Goal: Information Seeking & Learning: Learn about a topic

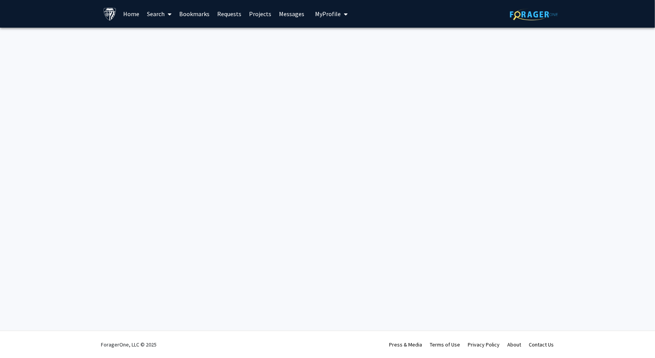
click at [138, 13] on link "Home" at bounding box center [131, 13] width 24 height 27
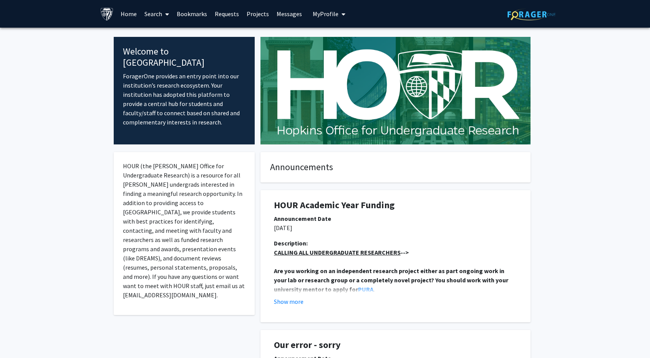
click at [130, 14] on link "Home" at bounding box center [129, 13] width 24 height 27
click at [162, 14] on span at bounding box center [165, 14] width 7 height 27
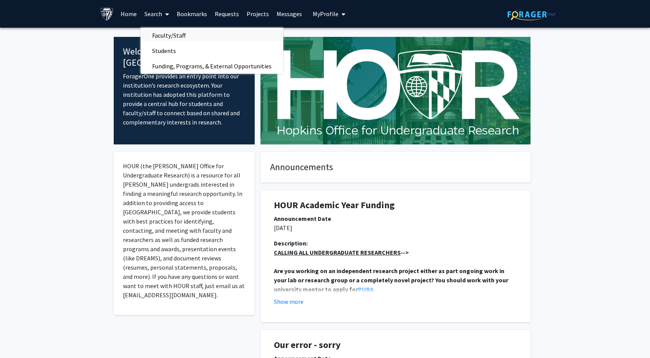
click at [163, 34] on span "Faculty/Staff" at bounding box center [169, 35] width 56 height 15
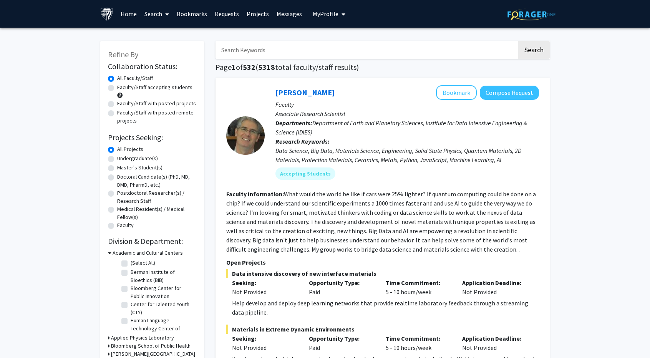
click at [249, 58] on input "Search Keywords" at bounding box center [365, 50] width 301 height 18
click at [518, 41] on button "Search" at bounding box center [533, 50] width 31 height 18
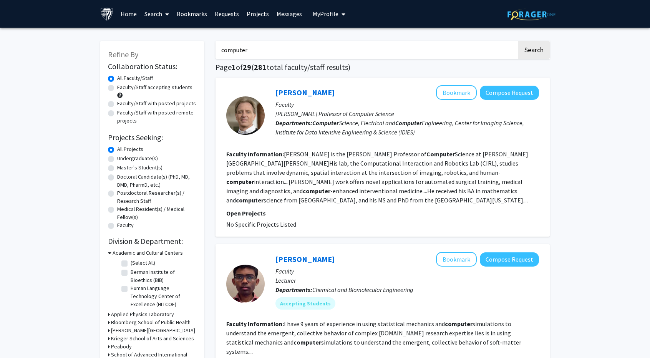
click at [382, 187] on fg-read-more "[PERSON_NAME] is the [PERSON_NAME] Professor of Computer Science at [PERSON_NAM…" at bounding box center [377, 177] width 302 height 54
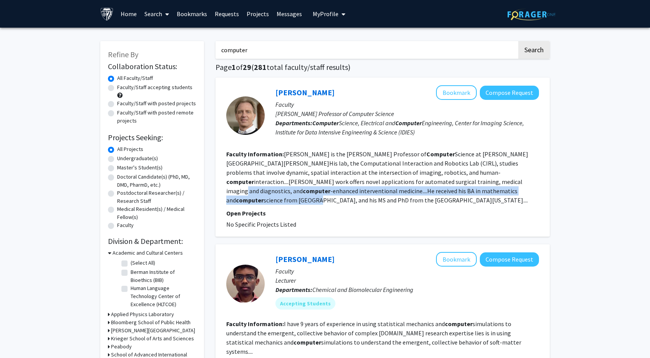
drag, startPoint x: 382, startPoint y: 187, endPoint x: 369, endPoint y: 179, distance: 15.0
click at [369, 179] on fg-read-more "[PERSON_NAME] is the [PERSON_NAME] Professor of Computer Science at [PERSON_NAM…" at bounding box center [377, 177] width 302 height 54
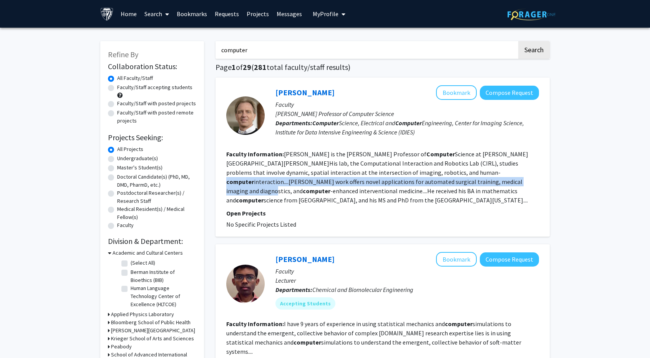
drag, startPoint x: 369, startPoint y: 179, endPoint x: 368, endPoint y: 172, distance: 7.4
click at [368, 172] on fg-read-more "[PERSON_NAME] is the [PERSON_NAME] Professor of Computer Science at [PERSON_NAM…" at bounding box center [377, 177] width 302 height 54
click at [254, 178] on b "computer" at bounding box center [240, 182] width 28 height 8
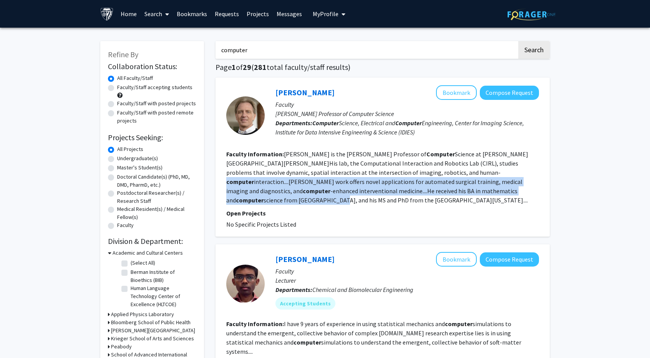
drag, startPoint x: 368, startPoint y: 172, endPoint x: 420, endPoint y: 190, distance: 54.9
click at [420, 190] on fg-read-more "[PERSON_NAME] is the [PERSON_NAME] Professor of Computer Science at [PERSON_NAM…" at bounding box center [377, 177] width 302 height 54
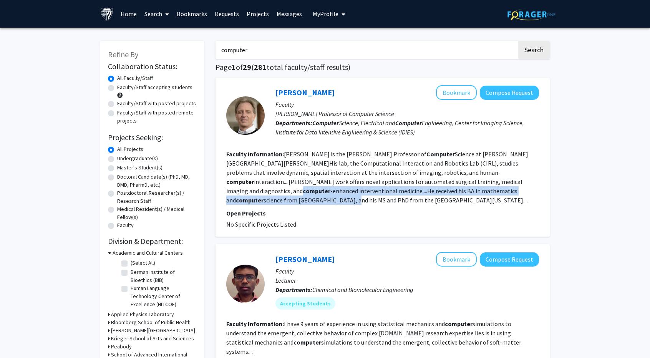
drag, startPoint x: 420, startPoint y: 190, endPoint x: 405, endPoint y: 185, distance: 15.3
click at [405, 185] on section "Faculty Information: [PERSON_NAME] is the [PERSON_NAME] Professor of Computer S…" at bounding box center [382, 176] width 313 height 55
drag, startPoint x: 405, startPoint y: 185, endPoint x: 382, endPoint y: 189, distance: 24.1
click at [382, 189] on section "Faculty Information: [PERSON_NAME] is the [PERSON_NAME] Professor of Computer S…" at bounding box center [382, 176] width 313 height 55
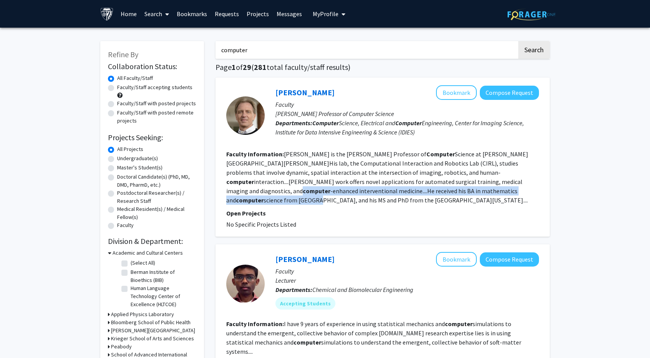
click at [382, 189] on fg-read-more "[PERSON_NAME] is the [PERSON_NAME] Professor of Computer Science at [PERSON_NAM…" at bounding box center [377, 177] width 302 height 54
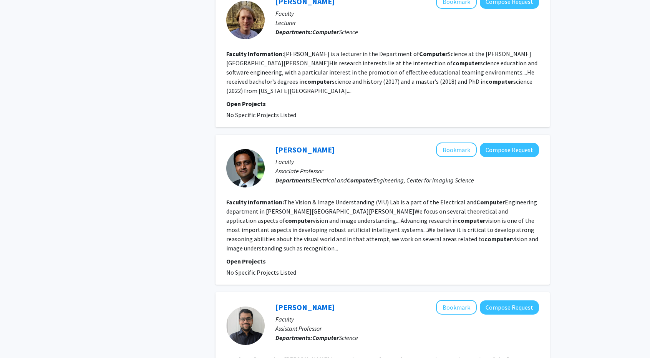
scroll to position [748, 0]
click at [382, 198] on fg-read-more "The Vision & Image Understanding (VIU) Lab is a part of the Electrical and Comp…" at bounding box center [382, 225] width 312 height 54
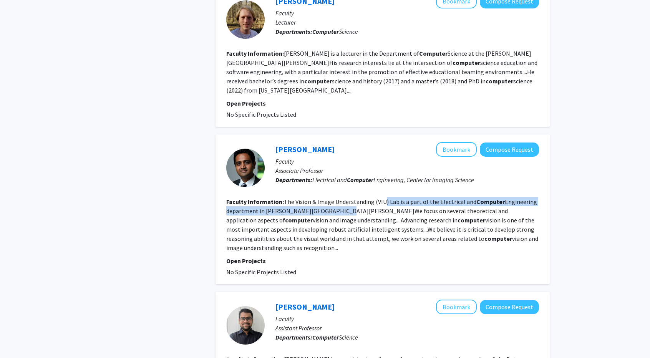
drag, startPoint x: 382, startPoint y: 189, endPoint x: 329, endPoint y: 199, distance: 53.0
click at [329, 199] on fg-read-more "The Vision & Image Understanding (VIU) Lab is a part of the Electrical and Comp…" at bounding box center [382, 225] width 312 height 54
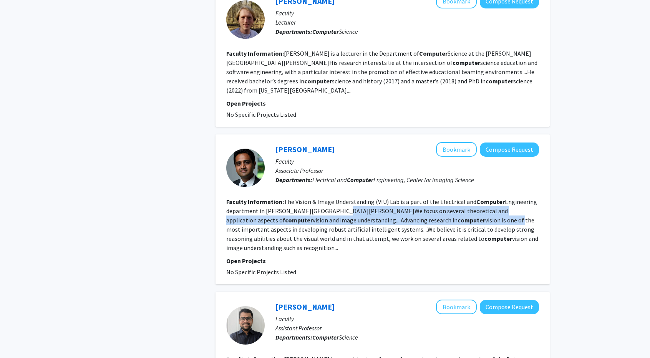
drag, startPoint x: 329, startPoint y: 199, endPoint x: 410, endPoint y: 211, distance: 81.6
click at [410, 211] on fg-read-more "The Vision & Image Understanding (VIU) Lab is a part of the Electrical and Comp…" at bounding box center [382, 225] width 312 height 54
drag, startPoint x: 410, startPoint y: 211, endPoint x: 367, endPoint y: 202, distance: 44.3
click at [367, 202] on fg-read-more "The Vision & Image Understanding (VIU) Lab is a part of the Electrical and Comp…" at bounding box center [382, 225] width 312 height 54
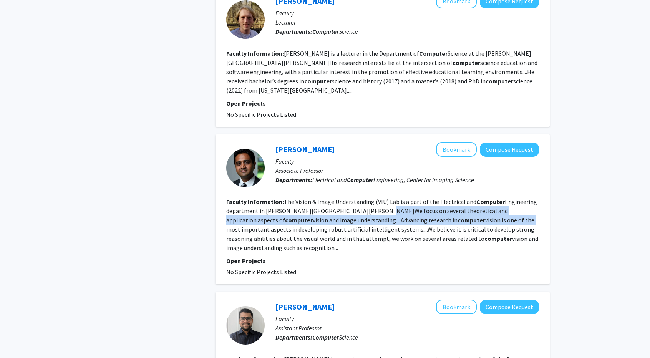
click at [367, 202] on fg-read-more "The Vision & Image Understanding (VIU) Lab is a part of the Electrical and Comp…" at bounding box center [382, 225] width 312 height 54
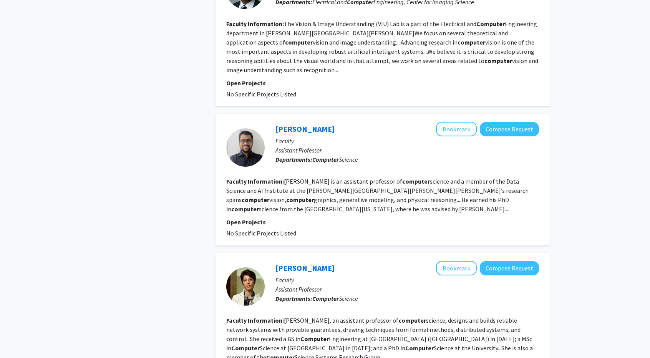
scroll to position [925, 0]
click at [367, 218] on p "Open Projects" at bounding box center [382, 222] width 313 height 9
click at [363, 178] on fg-read-more "[PERSON_NAME] is an assistant professor of computer science and a member of the…" at bounding box center [377, 195] width 302 height 35
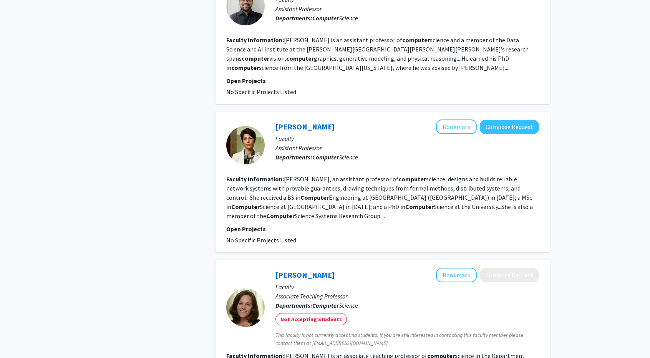
scroll to position [1095, 0]
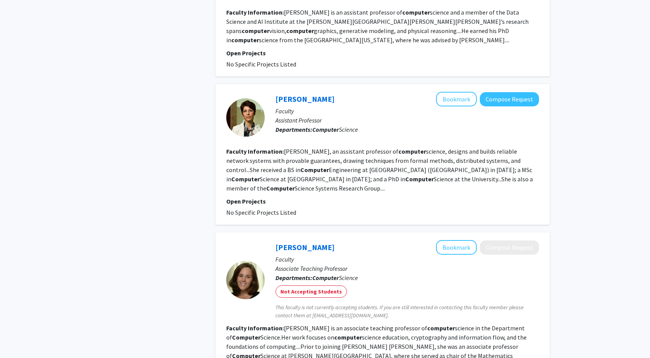
click at [363, 166] on section "Faculty Information: [PERSON_NAME], an assistant professor of computer science,…" at bounding box center [382, 170] width 313 height 46
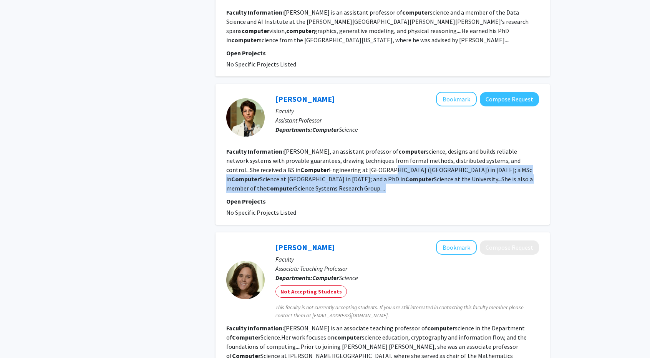
drag, startPoint x: 363, startPoint y: 166, endPoint x: 359, endPoint y: 152, distance: 14.9
click at [359, 152] on section "Faculty Information: [PERSON_NAME], an assistant professor of computer science,…" at bounding box center [382, 170] width 313 height 46
click at [359, 152] on fg-read-more "[PERSON_NAME], an assistant professor of computer science, designs and builds r…" at bounding box center [379, 169] width 306 height 45
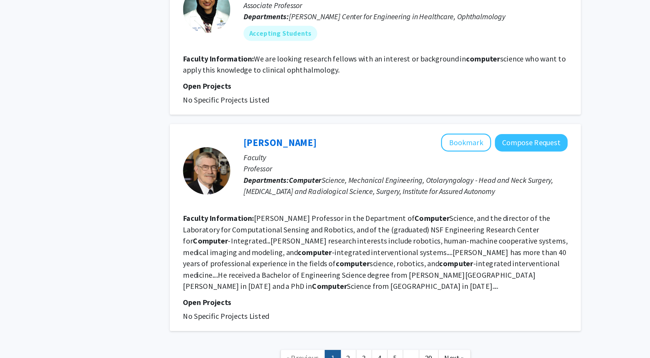
scroll to position [1522, 0]
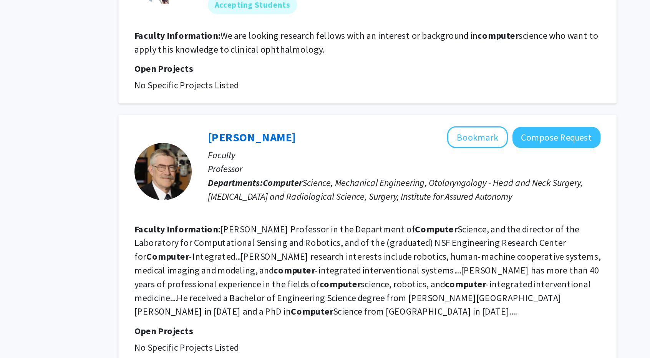
click at [356, 205] on fg-read-more "[PERSON_NAME] Professor in the Department of Computer Science, and the director…" at bounding box center [382, 236] width 313 height 63
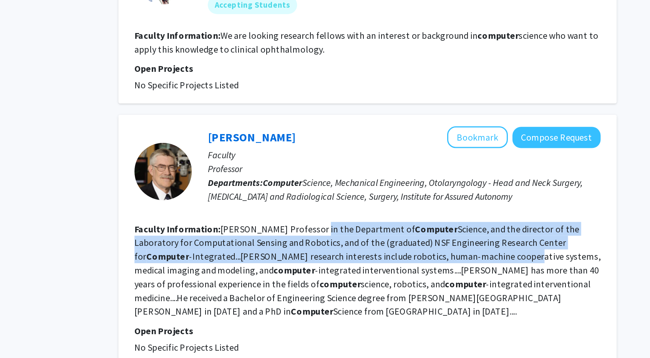
drag, startPoint x: 356, startPoint y: 183, endPoint x: 427, endPoint y: 198, distance: 72.1
click at [427, 205] on fg-read-more "[PERSON_NAME] Professor in the Department of Computer Science, and the director…" at bounding box center [382, 236] width 313 height 63
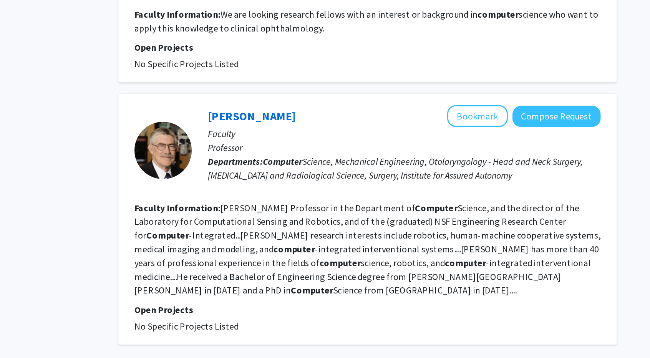
click at [356, 316] on link "2" at bounding box center [360, 322] width 13 height 13
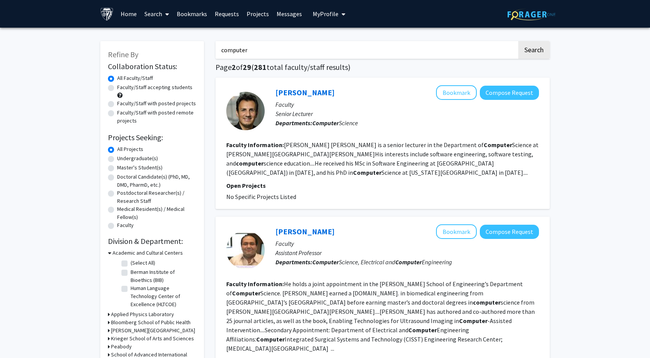
click at [252, 48] on input "computer" at bounding box center [365, 50] width 301 height 18
click at [518, 41] on button "Search" at bounding box center [533, 50] width 31 height 18
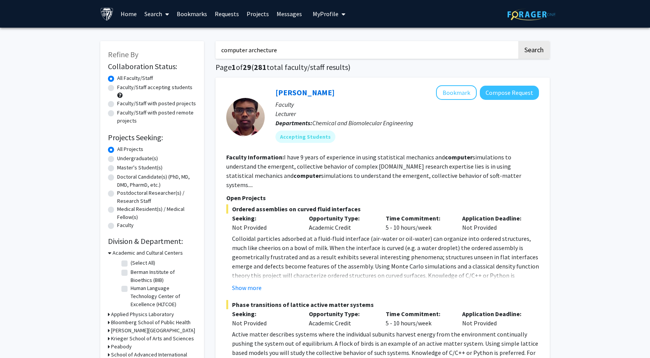
click at [257, 49] on input "computer archecture" at bounding box center [365, 50] width 301 height 18
paste input "ticut"
type input "computer archeticutre"
click at [518, 41] on button "Search" at bounding box center [533, 50] width 31 height 18
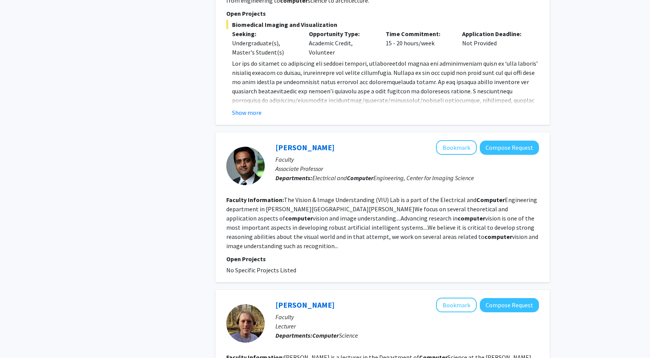
scroll to position [645, 0]
click at [324, 205] on fg-read-more "The Vision & Image Understanding (VIU) Lab is a part of the Electrical and Comp…" at bounding box center [382, 223] width 312 height 54
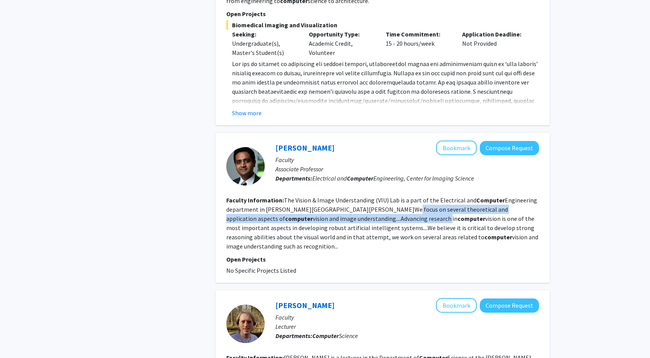
drag, startPoint x: 324, startPoint y: 205, endPoint x: 380, endPoint y: 204, distance: 56.1
click at [380, 204] on section "Faculty Information: The Vision & Image Understanding (VIU) Lab is a part of th…" at bounding box center [382, 222] width 313 height 55
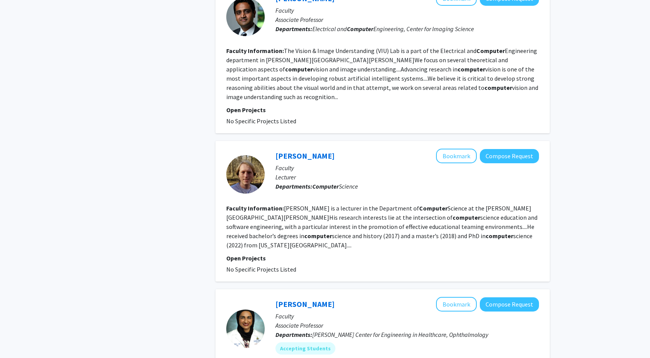
scroll to position [795, 0]
click at [380, 204] on fg-read-more "[PERSON_NAME] is a lecturer in the Department of Computer Science at the [PERSO…" at bounding box center [381, 226] width 311 height 45
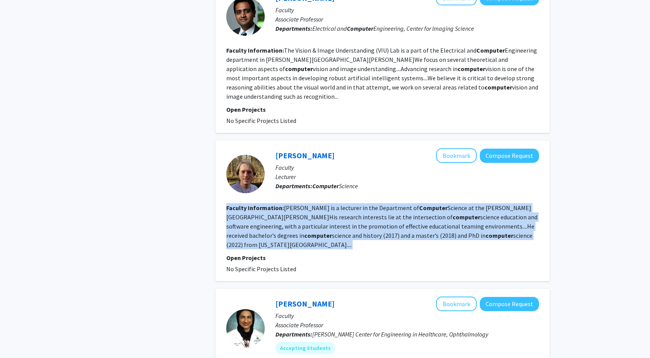
drag, startPoint x: 380, startPoint y: 204, endPoint x: 363, endPoint y: 188, distance: 23.1
click at [363, 204] on fg-read-more "[PERSON_NAME] is a lecturer in the Department of Computer Science at the [PERSO…" at bounding box center [381, 226] width 311 height 45
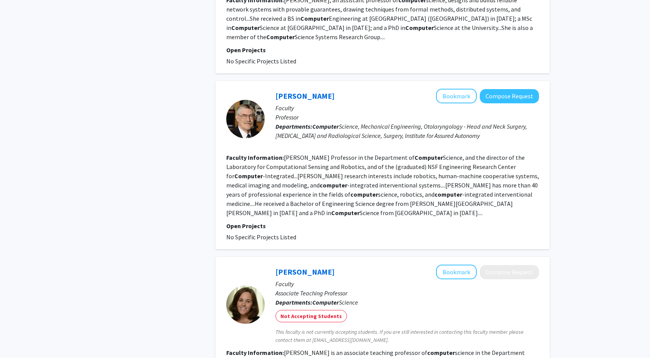
scroll to position [1613, 0]
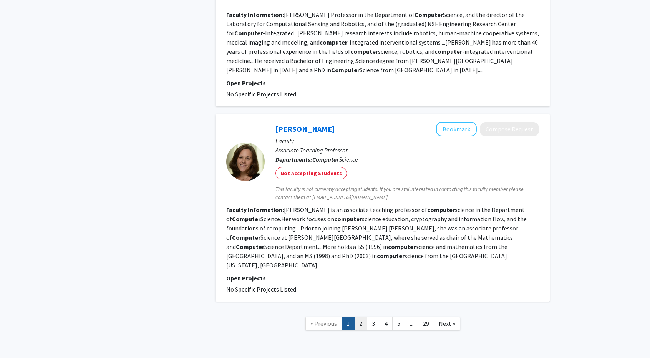
click at [359, 317] on link "2" at bounding box center [360, 323] width 13 height 13
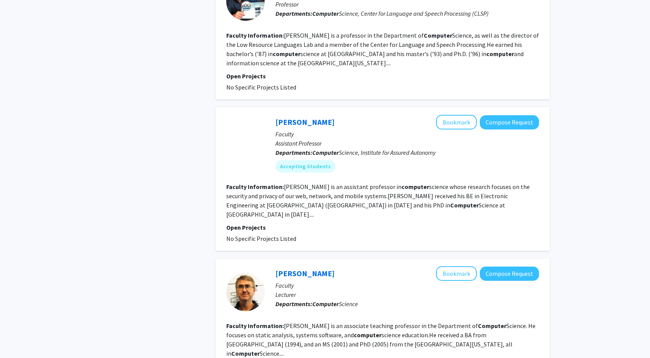
scroll to position [424, 0]
click at [379, 266] on div "[PERSON_NAME] Bookmark Compose Request" at bounding box center [406, 273] width 263 height 15
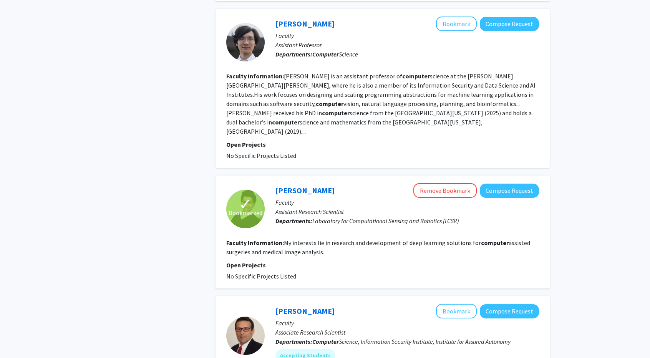
scroll to position [1158, 0]
click at [353, 184] on fg-search-faculty "✓ Bookmarked [PERSON_NAME] Remove Bookmark Compose Request Faculty Assistant Re…" at bounding box center [382, 233] width 313 height 98
drag, startPoint x: 353, startPoint y: 180, endPoint x: 390, endPoint y: 189, distance: 38.4
click at [390, 189] on fg-search-faculty "✓ Bookmarked [PERSON_NAME] Remove Bookmark Compose Request Faculty Assistant Re…" at bounding box center [382, 233] width 313 height 98
click at [390, 239] on fg-read-more "My interests lie in research and development of deep learning solutions for com…" at bounding box center [378, 247] width 304 height 17
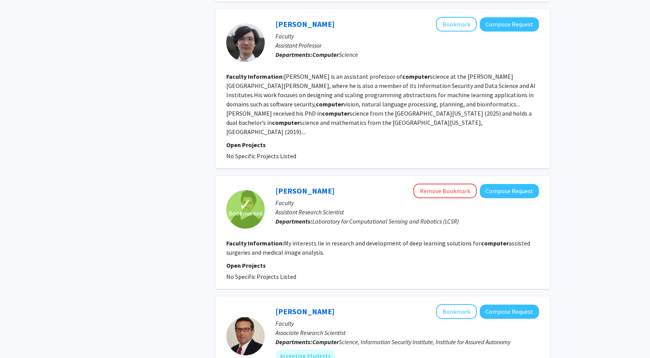
click at [390, 239] on fg-read-more "My interests lie in research and development of deep learning solutions for com…" at bounding box center [378, 247] width 304 height 17
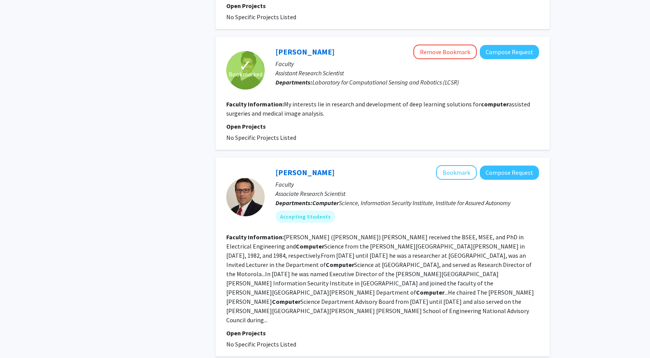
scroll to position [1297, 0]
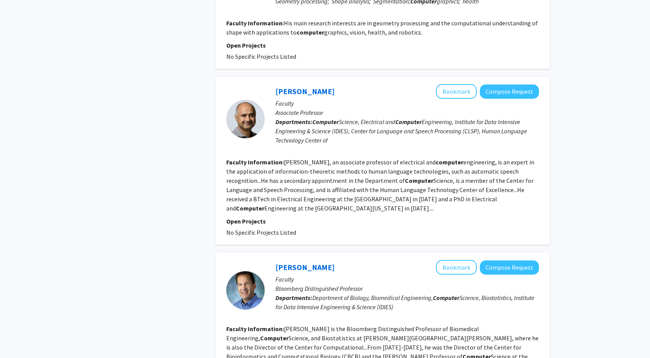
scroll to position [417, 0]
click at [372, 175] on fg-read-more "[GEOGRAPHIC_DATA], an associate professor of electrical and computer engineerin…" at bounding box center [380, 186] width 308 height 54
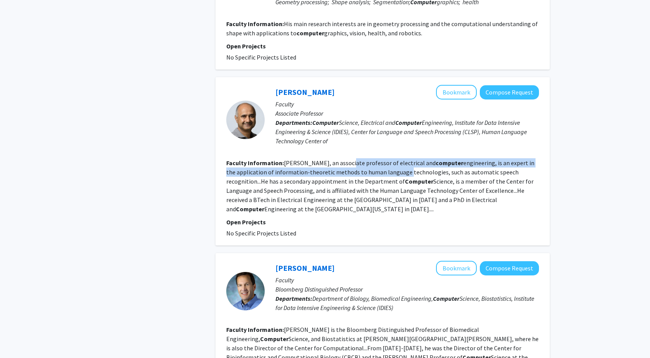
drag, startPoint x: 372, startPoint y: 175, endPoint x: 367, endPoint y: 159, distance: 16.8
click at [367, 159] on fg-read-more "[GEOGRAPHIC_DATA], an associate professor of electrical and computer engineerin…" at bounding box center [380, 186] width 308 height 54
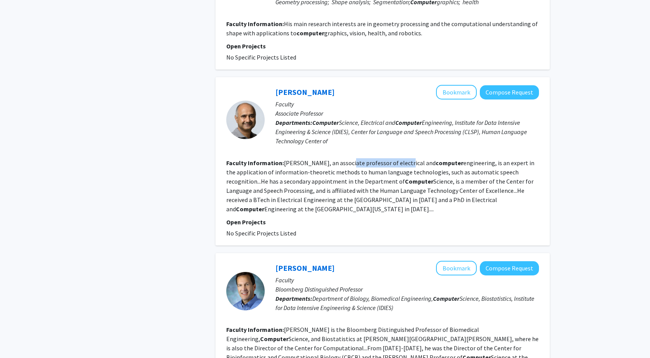
drag, startPoint x: 367, startPoint y: 159, endPoint x: 405, endPoint y: 155, distance: 37.5
click at [405, 155] on fg-search-faculty "[PERSON_NAME] Bookmark Compose Request Faculty Associate Professor Departments:…" at bounding box center [382, 161] width 313 height 153
click at [335, 206] on fg-read-more "[GEOGRAPHIC_DATA], an associate professor of electrical and computer engineerin…" at bounding box center [380, 186] width 308 height 54
drag, startPoint x: 335, startPoint y: 206, endPoint x: 415, endPoint y: 160, distance: 92.4
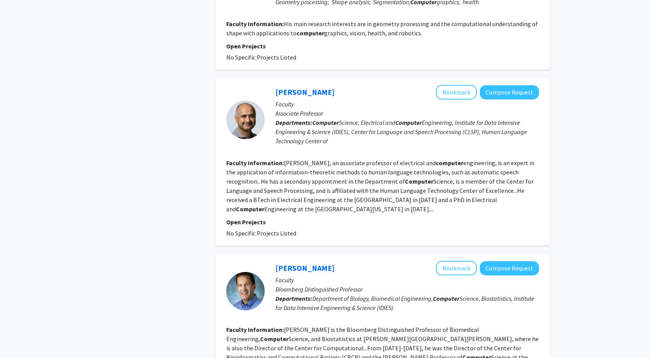
click at [415, 160] on fg-read-more "[GEOGRAPHIC_DATA], an associate professor of electrical and computer engineerin…" at bounding box center [380, 186] width 308 height 54
click at [435, 160] on b "computer" at bounding box center [449, 163] width 28 height 8
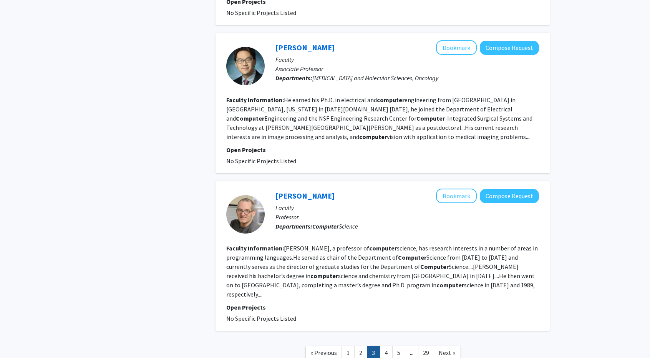
scroll to position [1299, 0]
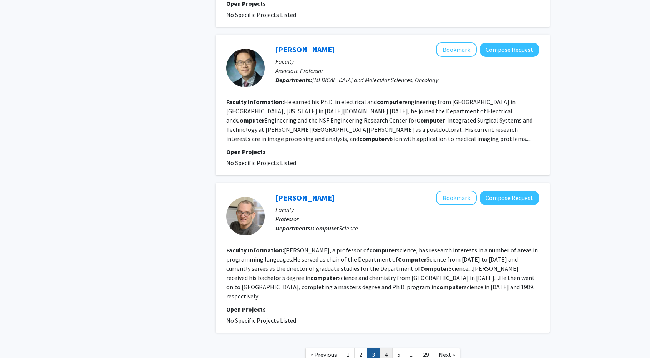
click at [383, 348] on link "4" at bounding box center [385, 354] width 13 height 13
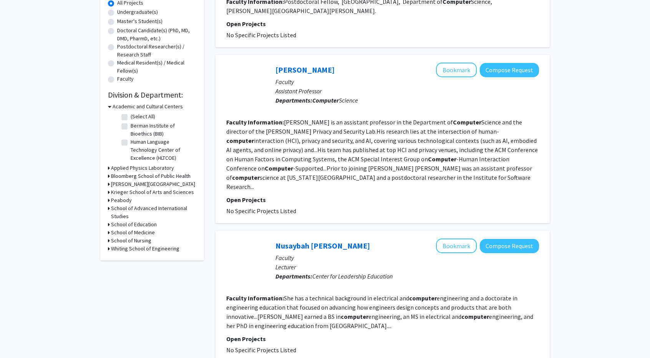
scroll to position [147, 0]
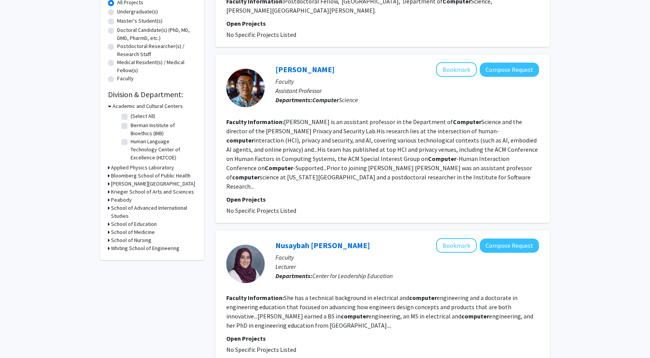
click at [313, 150] on fg-read-more "[PERSON_NAME] is an assistant professor in the Department of Computer Science a…" at bounding box center [381, 154] width 311 height 72
drag, startPoint x: 313, startPoint y: 150, endPoint x: 398, endPoint y: 142, distance: 85.2
click at [398, 142] on fg-read-more "[PERSON_NAME] is an assistant professor in the Department of Computer Science a…" at bounding box center [381, 154] width 311 height 72
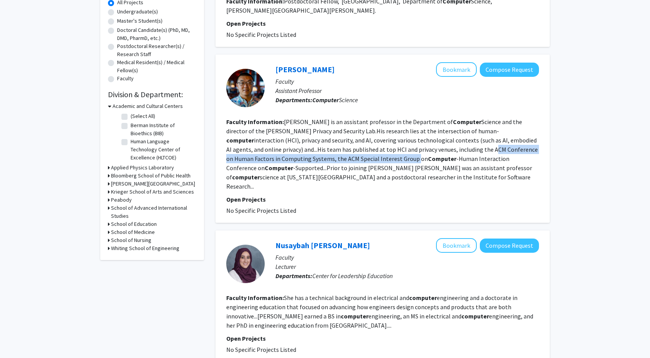
click at [398, 142] on fg-read-more "[PERSON_NAME] is an assistant professor in the Department of Computer Science a…" at bounding box center [381, 154] width 311 height 72
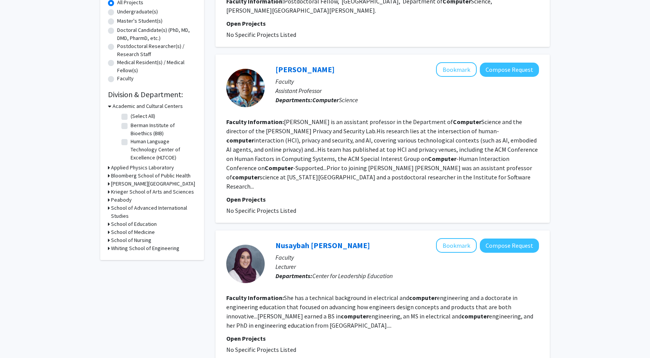
click at [398, 142] on fg-read-more "[PERSON_NAME] is an assistant professor in the Department of Computer Science a…" at bounding box center [381, 154] width 311 height 72
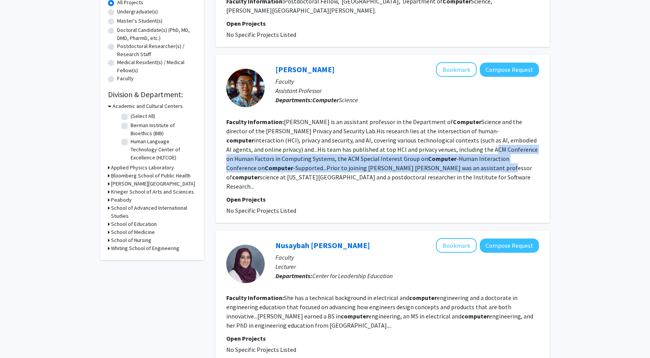
drag, startPoint x: 398, startPoint y: 142, endPoint x: 362, endPoint y: 167, distance: 43.3
click at [362, 167] on fg-read-more "[PERSON_NAME] is an assistant professor in the Department of Computer Science a…" at bounding box center [381, 154] width 311 height 72
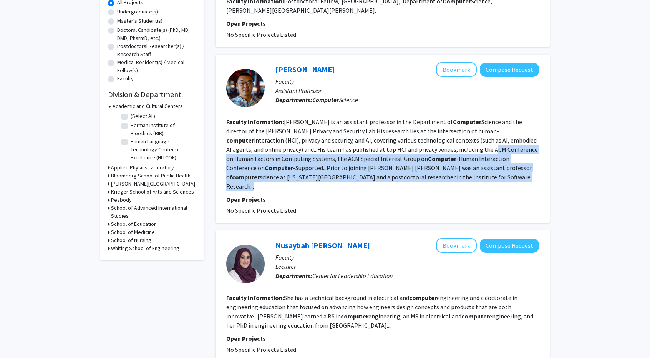
click at [362, 167] on fg-read-more "[PERSON_NAME] is an assistant professor in the Department of Computer Science a…" at bounding box center [381, 154] width 311 height 72
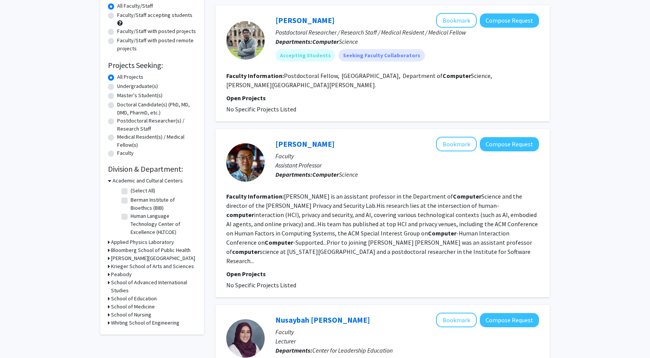
scroll to position [0, 0]
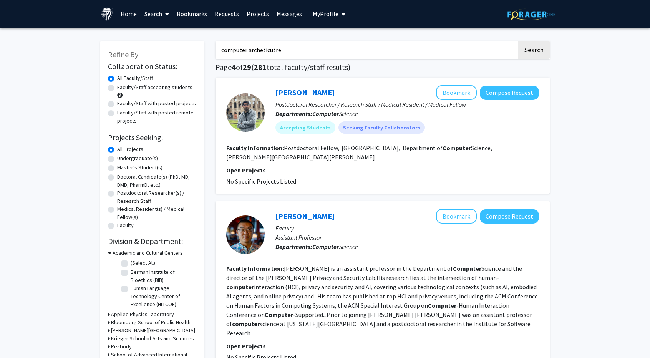
click at [321, 49] on input "computer archeticutre" at bounding box center [365, 50] width 301 height 18
click at [321, 49] on input "Search Keywords" at bounding box center [365, 50] width 301 height 18
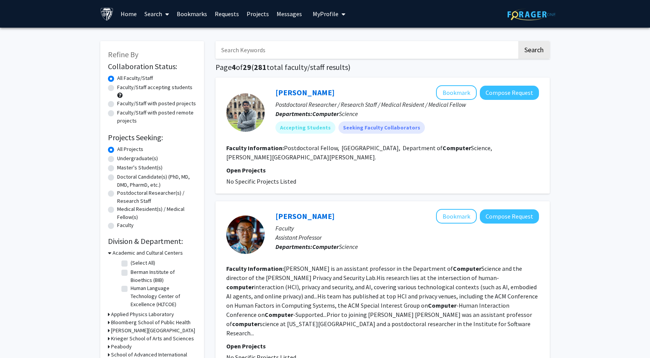
click at [518, 41] on button "Search" at bounding box center [533, 50] width 31 height 18
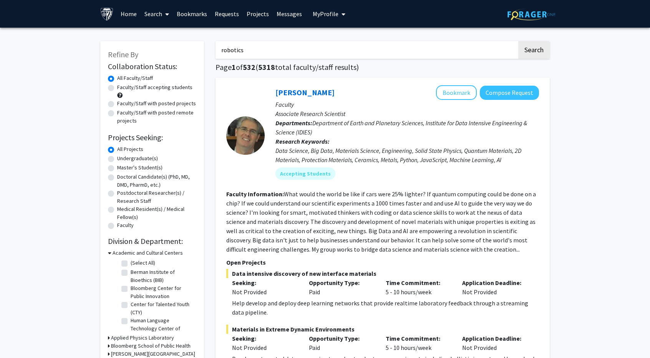
type input "robotics"
click at [518, 41] on button "Search" at bounding box center [533, 50] width 31 height 18
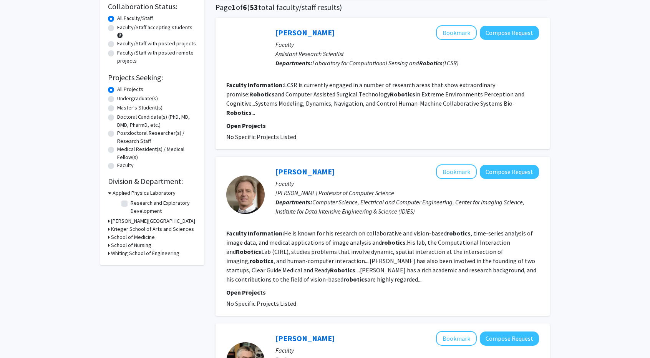
scroll to position [61, 0]
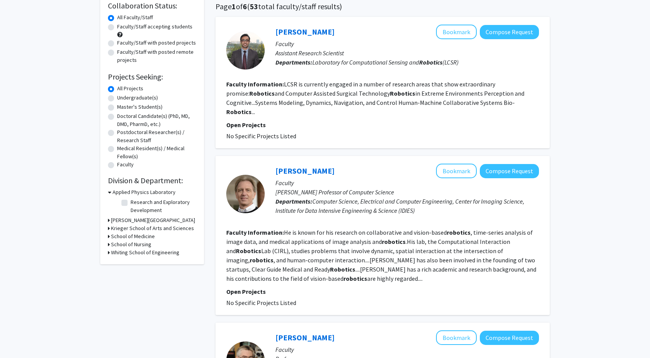
click at [331, 246] on section "Faculty Information: He is known for his research on collaborative and vision-b…" at bounding box center [382, 255] width 313 height 55
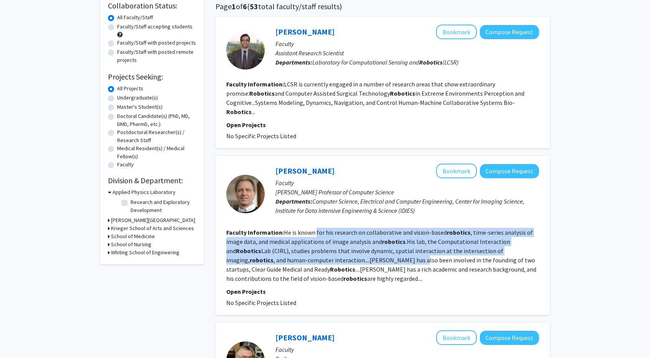
drag, startPoint x: 331, startPoint y: 246, endPoint x: 316, endPoint y: 222, distance: 28.3
click at [316, 228] on section "Faculty Information: He is known for his research on collaborative and vision-b…" at bounding box center [382, 255] width 313 height 55
click at [316, 228] on fg-read-more "He is known for his research on collaborative and vision-based robotics , time-…" at bounding box center [381, 255] width 310 height 54
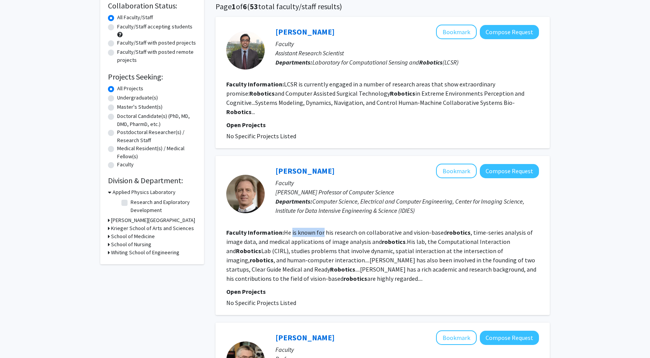
drag, startPoint x: 316, startPoint y: 222, endPoint x: 280, endPoint y: 222, distance: 35.3
click at [280, 228] on section "Faculty Information: He is known for his research on collaborative and vision-b…" at bounding box center [382, 255] width 313 height 55
click at [280, 228] on b "Faculty Information:" at bounding box center [255, 232] width 58 height 8
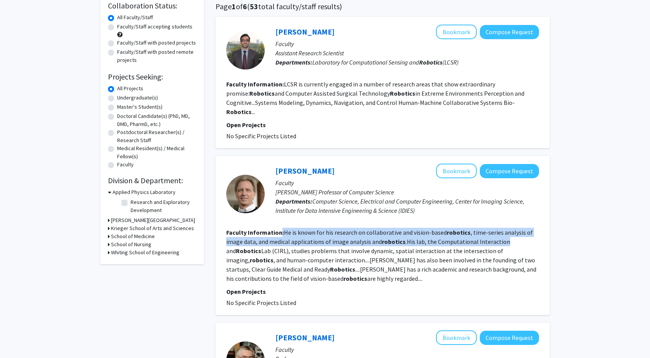
drag, startPoint x: 280, startPoint y: 222, endPoint x: 495, endPoint y: 227, distance: 214.3
click at [495, 228] on section "Faculty Information: He is known for his research on collaborative and vision-b…" at bounding box center [382, 255] width 313 height 55
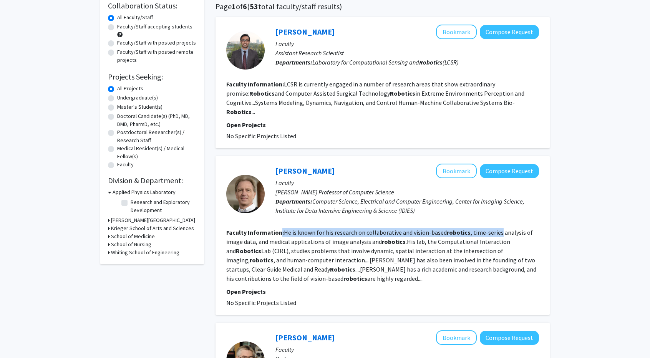
click at [495, 228] on fg-read-more "He is known for his research on collaborative and vision-based robotics , time-…" at bounding box center [381, 255] width 310 height 54
drag, startPoint x: 495, startPoint y: 227, endPoint x: 352, endPoint y: 218, distance: 143.1
click at [352, 228] on section "Faculty Information: He is known for his research on collaborative and vision-b…" at bounding box center [382, 255] width 313 height 55
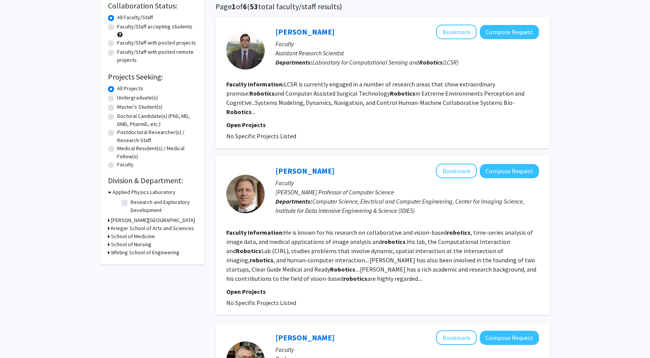
click at [294, 230] on fg-read-more "He is known for his research on collaborative and vision-based robotics , time-…" at bounding box center [381, 255] width 310 height 54
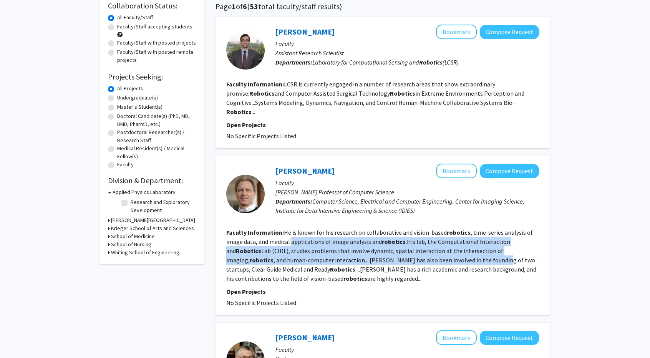
drag, startPoint x: 294, startPoint y: 230, endPoint x: 441, endPoint y: 240, distance: 147.0
click at [441, 240] on fg-read-more "He is known for his research on collaborative and vision-based robotics , time-…" at bounding box center [381, 255] width 310 height 54
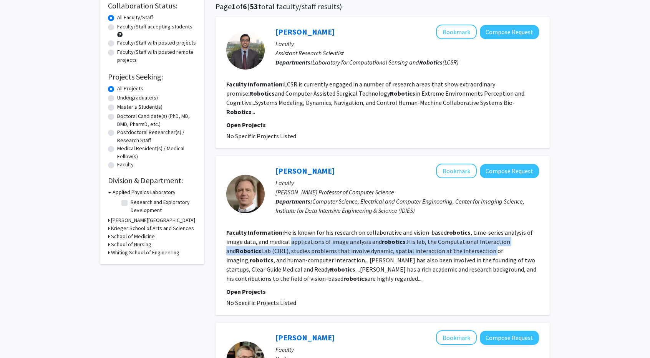
click at [441, 240] on fg-read-more "He is known for his research on collaborative and vision-based robotics , time-…" at bounding box center [381, 255] width 310 height 54
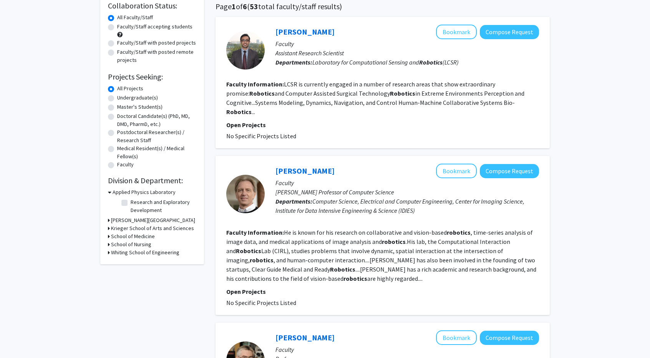
click at [412, 229] on fg-read-more "He is known for his research on collaborative and vision-based robotics , time-…" at bounding box center [381, 255] width 310 height 54
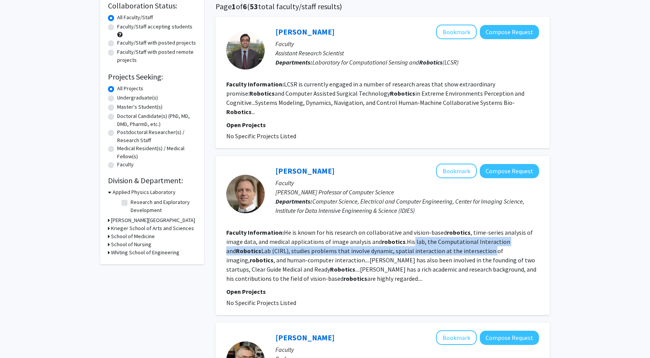
drag, startPoint x: 412, startPoint y: 229, endPoint x: 447, endPoint y: 240, distance: 36.8
click at [447, 240] on fg-read-more "He is known for his research on collaborative and vision-based robotics , time-…" at bounding box center [381, 255] width 310 height 54
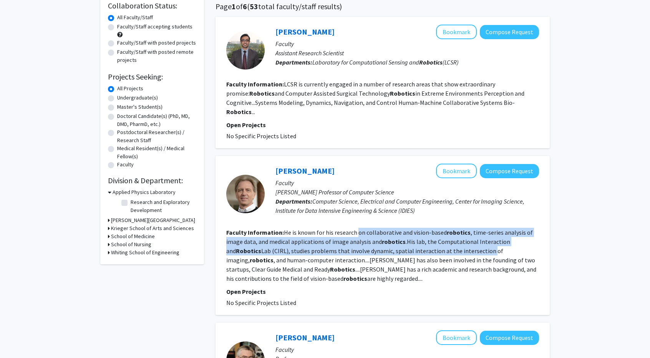
drag, startPoint x: 447, startPoint y: 240, endPoint x: 357, endPoint y: 227, distance: 90.7
click at [357, 228] on fg-read-more "He is known for his research on collaborative and vision-based robotics , time-…" at bounding box center [381, 255] width 310 height 54
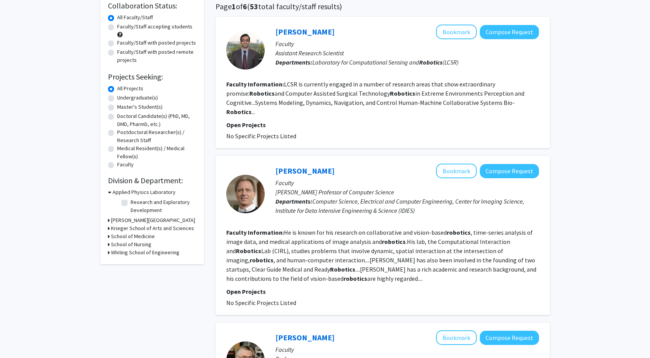
click at [273, 256] on b "robotics" at bounding box center [262, 260] width 24 height 8
click at [296, 247] on fg-read-more "He is known for his research on collaborative and vision-based robotics , time-…" at bounding box center [381, 255] width 310 height 54
drag, startPoint x: 296, startPoint y: 247, endPoint x: 427, endPoint y: 252, distance: 131.0
click at [427, 252] on fg-read-more "He is known for his research on collaborative and vision-based robotics , time-…" at bounding box center [381, 255] width 310 height 54
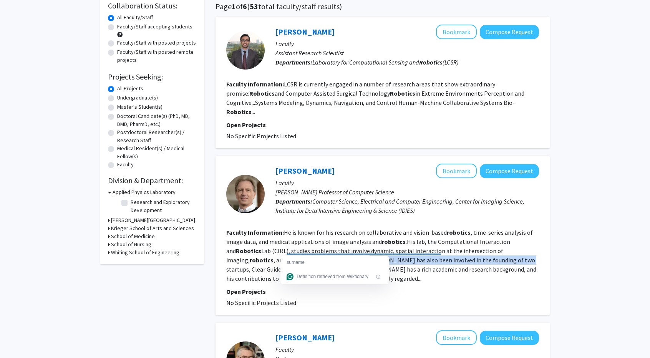
click at [427, 252] on fg-read-more "He is known for his research on collaborative and vision-based robotics , time-…" at bounding box center [381, 255] width 310 height 54
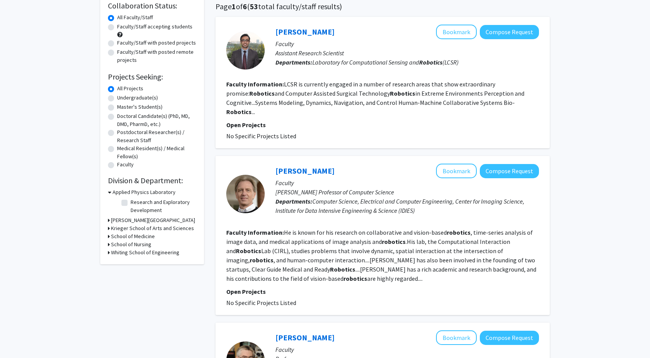
click at [318, 268] on section "Faculty Information: He is known for his research on collaborative and vision-b…" at bounding box center [382, 255] width 313 height 55
click at [317, 257] on fg-read-more "He is known for his research on collaborative and vision-based robotics , time-…" at bounding box center [381, 255] width 310 height 54
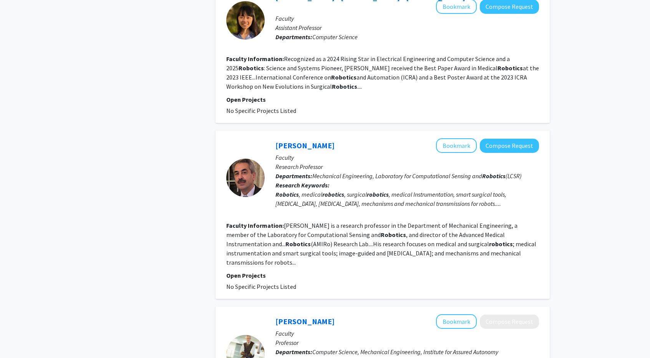
scroll to position [577, 0]
click at [317, 221] on fg-read-more "[PERSON_NAME] is a research professor in the Department of Mechanical Engineeri…" at bounding box center [381, 243] width 310 height 45
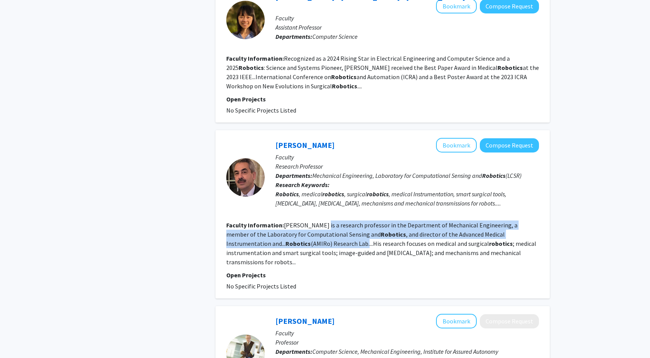
drag, startPoint x: 317, startPoint y: 213, endPoint x: 315, endPoint y: 201, distance: 12.4
click at [315, 220] on section "Faculty Information: [PERSON_NAME] is a research professor in the Department of…" at bounding box center [382, 243] width 313 height 46
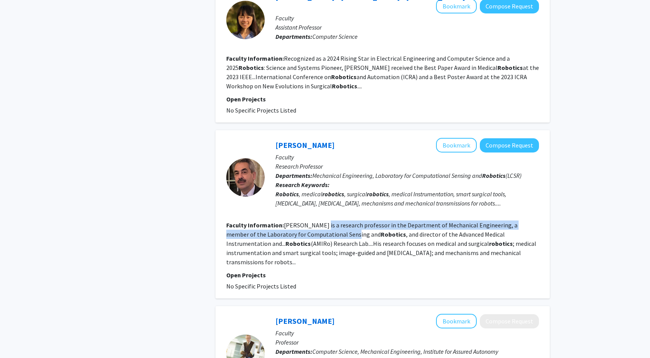
drag, startPoint x: 315, startPoint y: 201, endPoint x: 303, endPoint y: 207, distance: 13.2
click at [303, 220] on section "Faculty Information: [PERSON_NAME] is a research professor in the Department of…" at bounding box center [382, 243] width 313 height 46
click at [303, 221] on fg-read-more "[PERSON_NAME] is a research professor in the Department of Mechanical Engineeri…" at bounding box center [381, 243] width 310 height 45
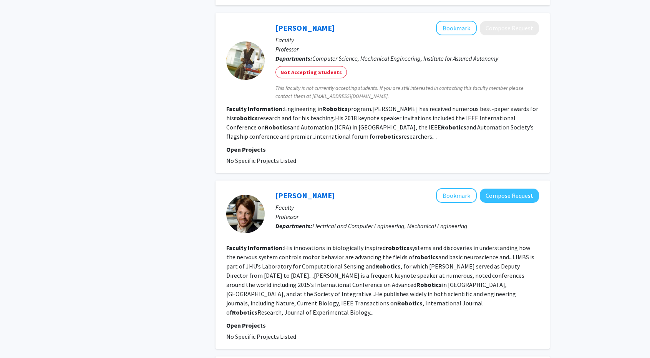
scroll to position [869, 0]
click at [346, 245] on fg-read-more "His innovations in biologically inspired robotics systems and discoveries in un…" at bounding box center [380, 281] width 308 height 72
drag, startPoint x: 346, startPoint y: 222, endPoint x: 390, endPoint y: 218, distance: 44.3
click at [390, 245] on fg-read-more "His innovations in biologically inspired robotics systems and discoveries in un…" at bounding box center [380, 281] width 308 height 72
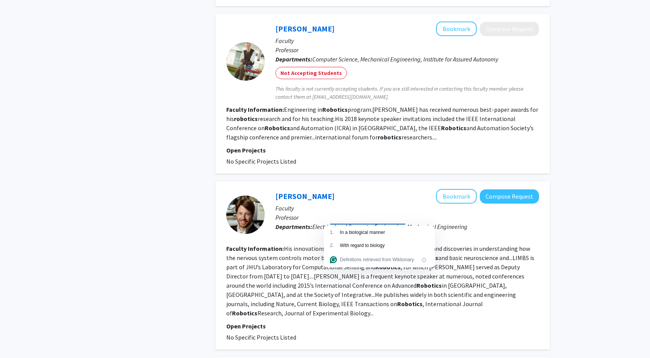
click at [390, 245] on b "robotics" at bounding box center [397, 249] width 24 height 8
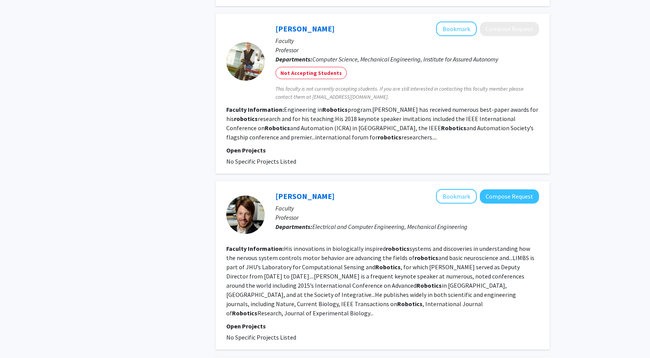
click at [390, 245] on b "robotics" at bounding box center [397, 249] width 24 height 8
drag, startPoint x: 390, startPoint y: 218, endPoint x: 448, endPoint y: 226, distance: 58.9
click at [448, 245] on fg-read-more "His innovations in biologically inspired robotics systems and discoveries in un…" at bounding box center [380, 281] width 308 height 72
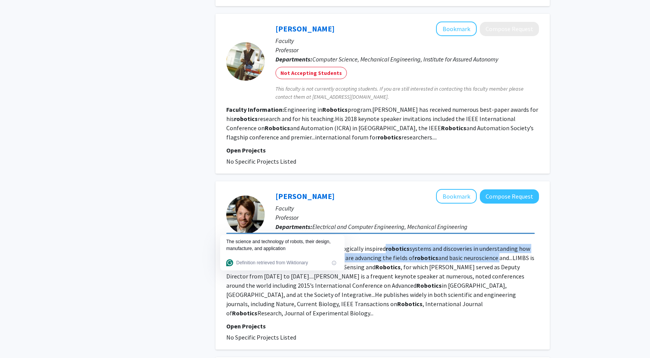
click at [448, 245] on fg-read-more "His innovations in biologically inspired robotics systems and discoveries in un…" at bounding box center [380, 281] width 308 height 72
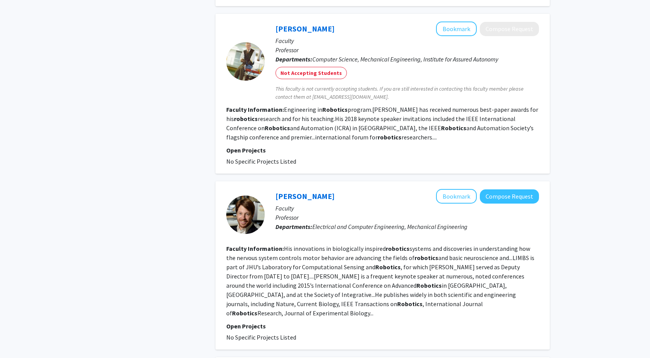
click at [425, 245] on fg-read-more "His innovations in biologically inspired robotics systems and discoveries in un…" at bounding box center [380, 281] width 308 height 72
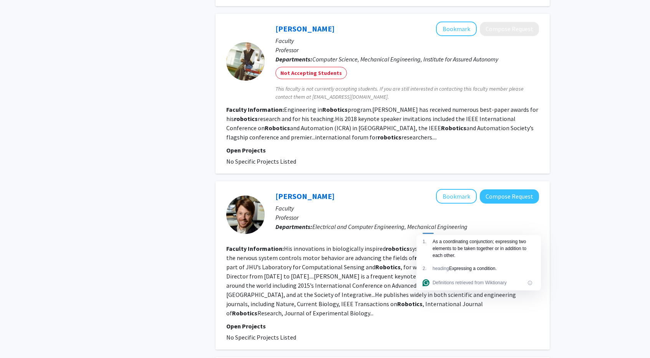
click at [316, 263] on fg-read-more "His innovations in biologically inspired robotics systems and discoveries in un…" at bounding box center [380, 281] width 308 height 72
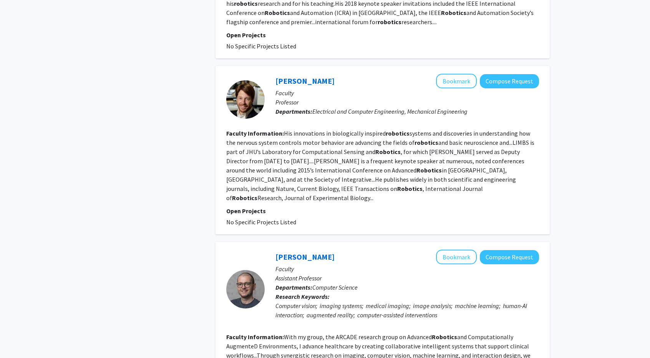
scroll to position [1090, 0]
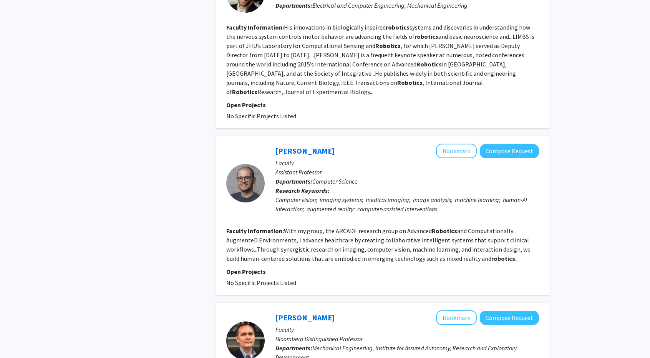
click at [355, 227] on fg-read-more "With my group, the ARCADE research group on Advanced Robotics and Computational…" at bounding box center [378, 244] width 304 height 35
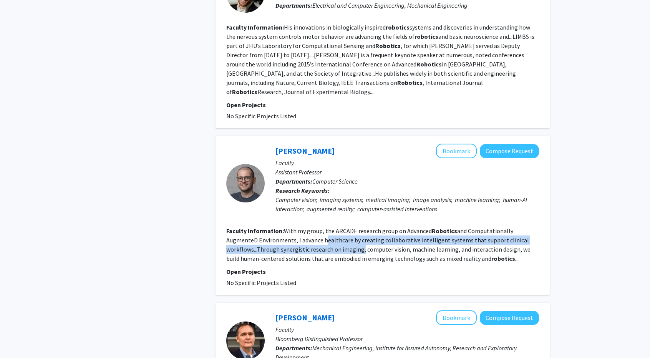
drag, startPoint x: 355, startPoint y: 213, endPoint x: 329, endPoint y: 199, distance: 29.7
click at [329, 226] on section "Faculty Information: With my group, the ARCADE research group on Advanced Robot…" at bounding box center [382, 244] width 313 height 37
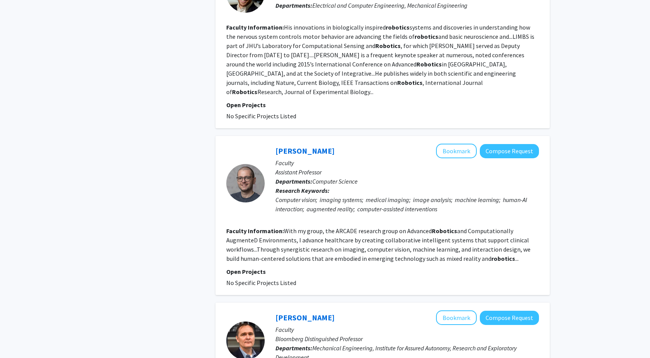
click at [349, 226] on section "Faculty Information: With my group, the ARCADE research group on Advanced Robot…" at bounding box center [382, 244] width 313 height 37
drag, startPoint x: 349, startPoint y: 198, endPoint x: 444, endPoint y: 177, distance: 97.2
click at [444, 177] on fg-search-faculty "[PERSON_NAME] Bookmark Compose Request Faculty Assistant Professor Departments:…" at bounding box center [382, 216] width 313 height 144
click at [444, 213] on fg-user-badges at bounding box center [406, 214] width 263 height 3
click at [425, 227] on fg-read-more "With my group, the ARCADE research group on Advanced Robotics and Computational…" at bounding box center [378, 244] width 304 height 35
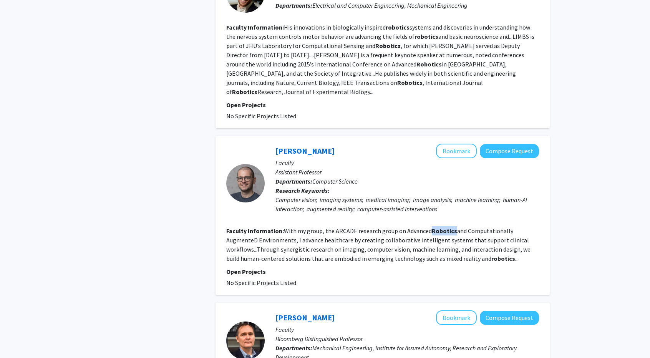
drag, startPoint x: 425, startPoint y: 196, endPoint x: 474, endPoint y: 188, distance: 49.0
click at [474, 188] on fg-search-faculty "[PERSON_NAME] Bookmark Compose Request Faculty Assistant Professor Departments:…" at bounding box center [382, 216] width 313 height 144
click at [299, 227] on fg-read-more "With my group, the ARCADE research group on Advanced Robotics and Computational…" at bounding box center [378, 244] width 304 height 35
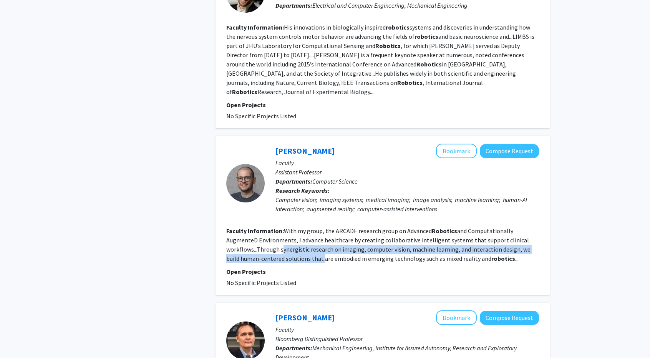
drag, startPoint x: 299, startPoint y: 223, endPoint x: 301, endPoint y: 208, distance: 14.7
click at [301, 227] on fg-read-more "With my group, the ARCADE research group on Advanced Robotics and Computational…" at bounding box center [378, 244] width 304 height 35
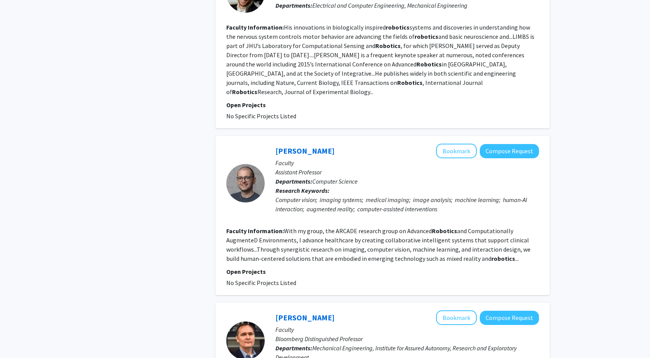
click at [318, 226] on section "Faculty Information: With my group, the ARCADE research group on Advanced Robot…" at bounding box center [382, 244] width 313 height 37
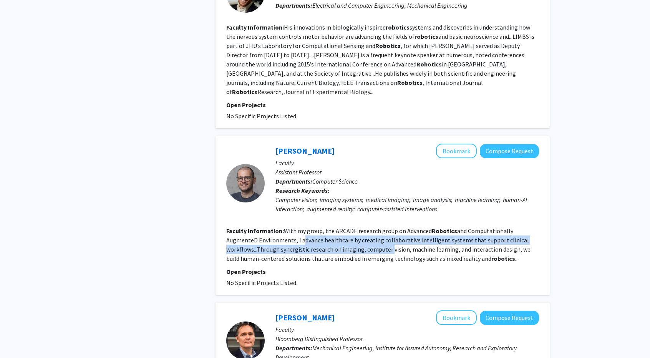
drag, startPoint x: 318, startPoint y: 207, endPoint x: 385, endPoint y: 208, distance: 67.6
click at [385, 226] on section "Faculty Information: With my group, the ARCADE research group on Advanced Robot…" at bounding box center [382, 244] width 313 height 37
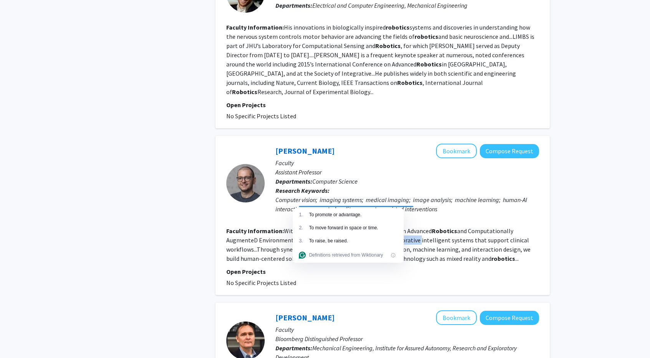
click at [385, 226] on section "Faculty Information: With my group, the ARCADE research group on Advanced Robot…" at bounding box center [382, 244] width 313 height 37
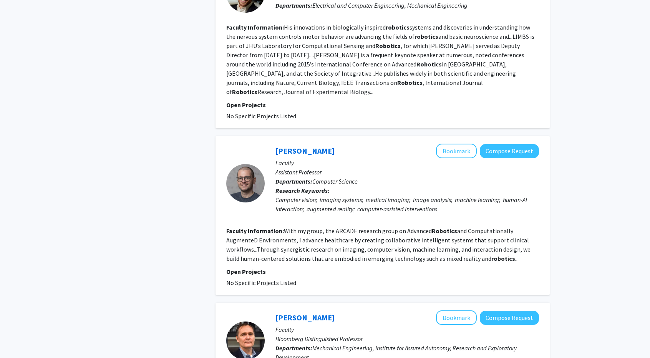
click at [414, 227] on fg-read-more "With my group, the ARCADE research group on Advanced Robotics and Computational…" at bounding box center [378, 244] width 304 height 35
drag, startPoint x: 414, startPoint y: 205, endPoint x: 321, endPoint y: 202, distance: 93.4
click at [321, 227] on fg-read-more "With my group, the ARCADE research group on Advanced Robotics and Computational…" at bounding box center [378, 244] width 304 height 35
click at [298, 226] on section "Faculty Information: With my group, the ARCADE research group on Advanced Robot…" at bounding box center [382, 244] width 313 height 37
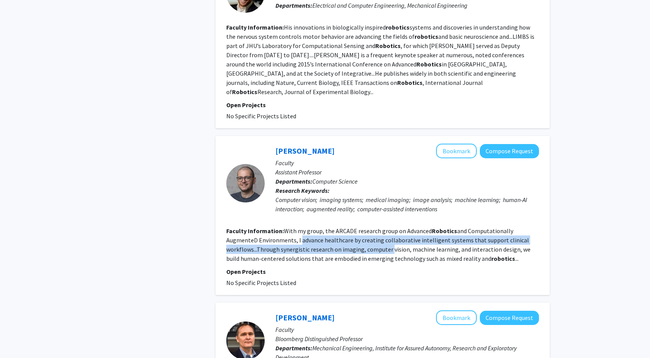
drag, startPoint x: 298, startPoint y: 207, endPoint x: 375, endPoint y: 212, distance: 77.3
click at [375, 226] on section "Faculty Information: With my group, the ARCADE research group on Advanced Robot…" at bounding box center [382, 244] width 313 height 37
click at [375, 227] on fg-read-more "With my group, the ARCADE research group on Advanced Robotics and Computational…" at bounding box center [378, 244] width 304 height 35
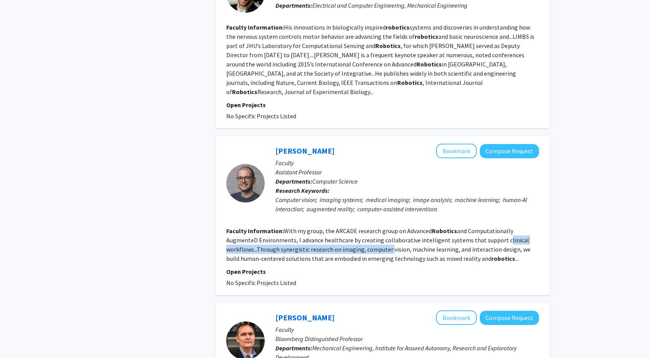
drag, startPoint x: 375, startPoint y: 212, endPoint x: 501, endPoint y: 202, distance: 126.0
click at [501, 227] on fg-read-more "With my group, the ARCADE research group on Advanced Robotics and Computational…" at bounding box center [378, 244] width 304 height 35
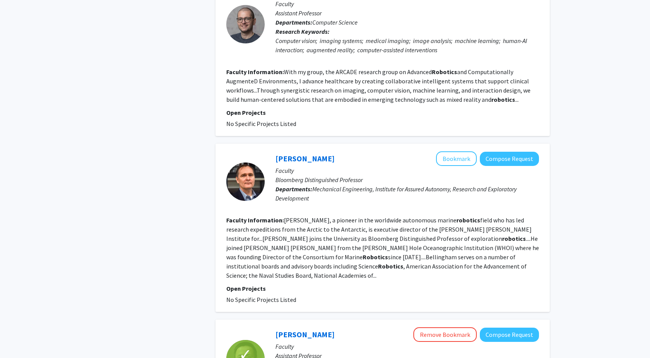
scroll to position [1249, 0]
click at [339, 217] on fg-read-more "[PERSON_NAME], a pioneer in the worldwide autonomous marine robotics field who …" at bounding box center [382, 248] width 313 height 63
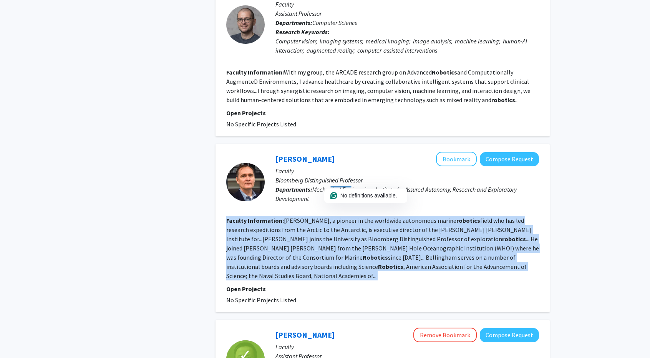
drag, startPoint x: 339, startPoint y: 184, endPoint x: 307, endPoint y: 183, distance: 31.5
click at [307, 217] on fg-read-more "[PERSON_NAME], a pioneer in the worldwide autonomous marine robotics field who …" at bounding box center [382, 248] width 313 height 63
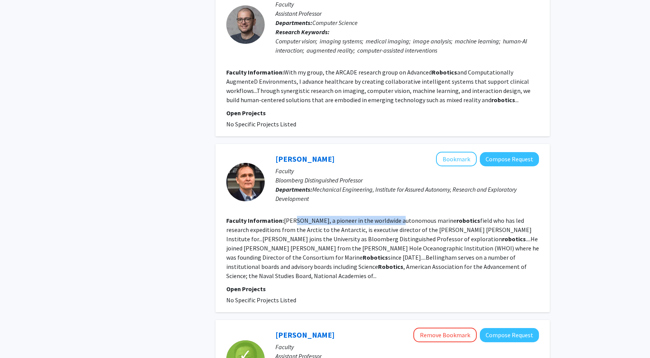
drag, startPoint x: 307, startPoint y: 183, endPoint x: 405, endPoint y: 181, distance: 97.9
click at [405, 217] on fg-read-more "[PERSON_NAME], a pioneer in the worldwide autonomous marine robotics field who …" at bounding box center [382, 248] width 313 height 63
drag, startPoint x: 405, startPoint y: 181, endPoint x: 472, endPoint y: 180, distance: 67.2
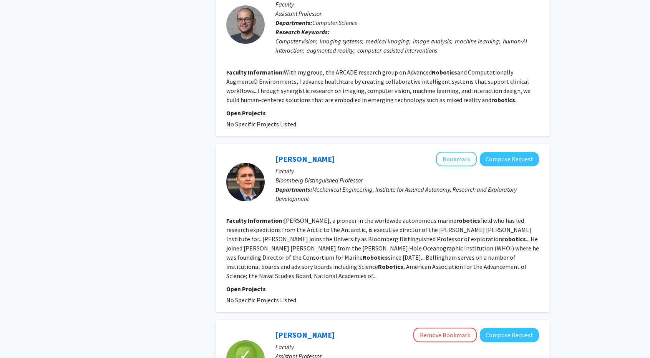
click at [472, 217] on fg-read-more "[PERSON_NAME], a pioneer in the worldwide autonomous marine robotics field who …" at bounding box center [382, 248] width 313 height 63
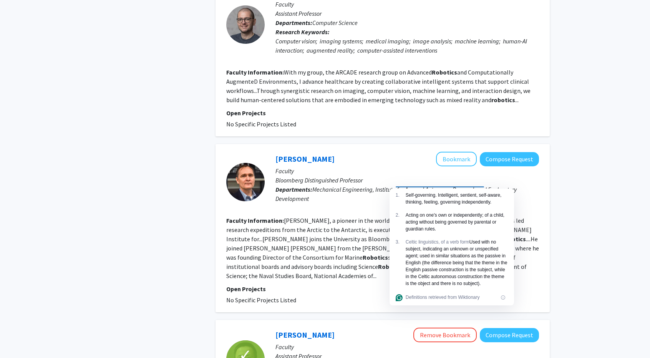
click at [472, 217] on fg-read-more "[PERSON_NAME], a pioneer in the worldwide autonomous marine robotics field who …" at bounding box center [382, 248] width 313 height 63
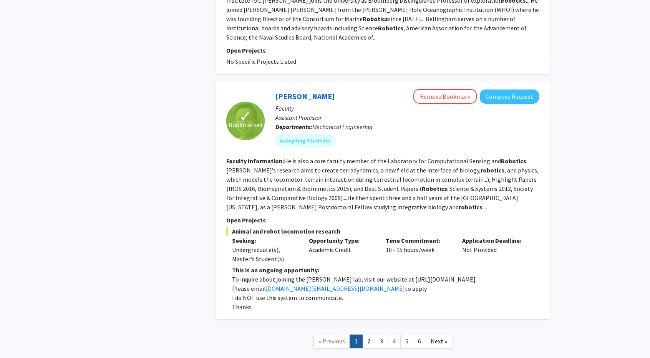
scroll to position [1487, 0]
click at [367, 334] on link "2" at bounding box center [368, 340] width 13 height 13
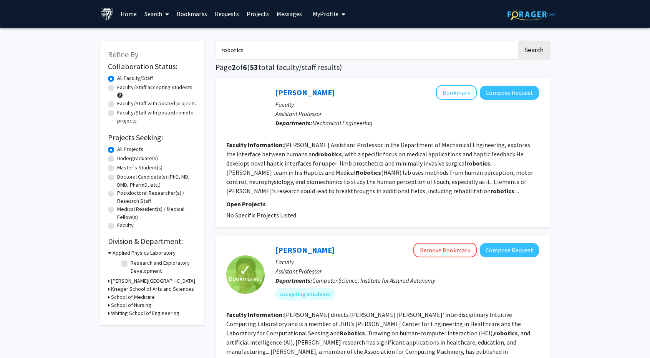
click at [365, 174] on fg-read-more "[PERSON_NAME] Assistant Professor in the Department of Mechanical Engineering, …" at bounding box center [379, 168] width 307 height 54
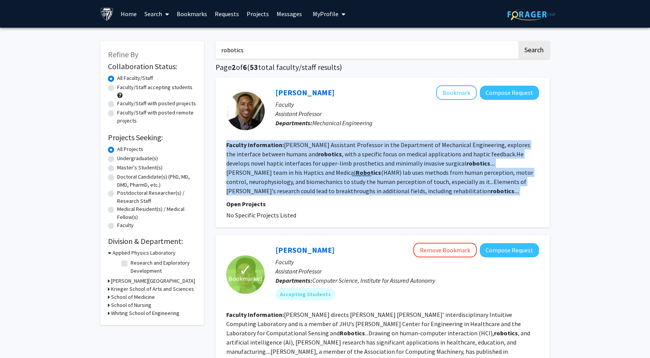
click at [365, 174] on fg-read-more "[PERSON_NAME] Assistant Professor in the Department of Mechanical Engineering, …" at bounding box center [379, 168] width 307 height 54
drag, startPoint x: 365, startPoint y: 174, endPoint x: 336, endPoint y: 174, distance: 28.4
click at [336, 174] on fg-read-more "[PERSON_NAME] Assistant Professor in the Department of Mechanical Engineering, …" at bounding box center [379, 168] width 307 height 54
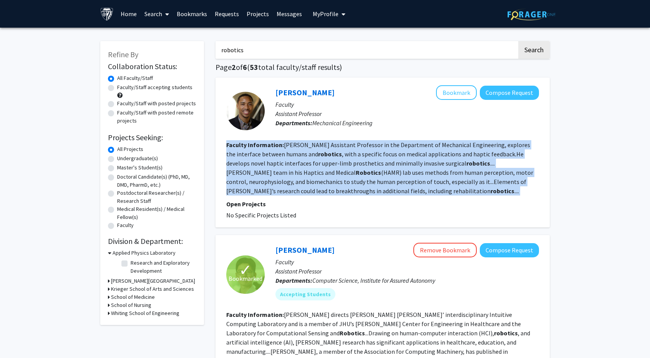
click at [336, 174] on fg-read-more "[PERSON_NAME] Assistant Professor in the Department of Mechanical Engineering, …" at bounding box center [379, 168] width 307 height 54
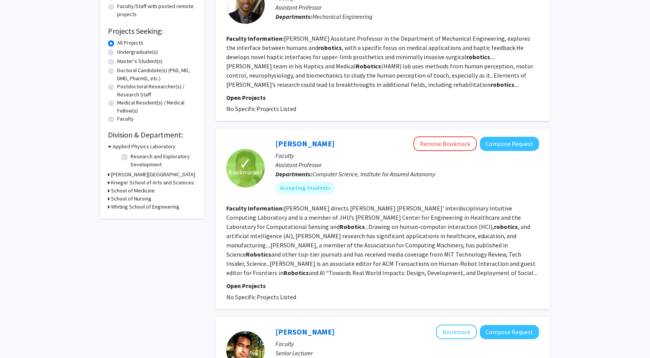
scroll to position [106, 0]
click at [348, 219] on fg-read-more "[PERSON_NAME] directs [PERSON_NAME] [PERSON_NAME]’ interdisciplinary Intuitive …" at bounding box center [381, 241] width 311 height 72
drag, startPoint x: 348, startPoint y: 219, endPoint x: 338, endPoint y: 217, distance: 10.6
click at [338, 217] on fg-read-more "[PERSON_NAME] directs [PERSON_NAME] [PERSON_NAME]’ interdisciplinary Intuitive …" at bounding box center [381, 241] width 311 height 72
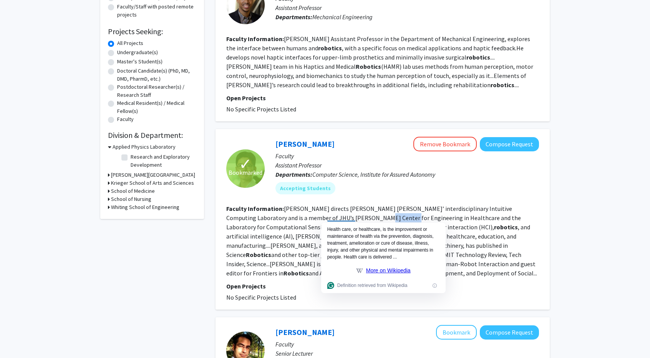
click at [338, 217] on fg-read-more "[PERSON_NAME] directs [PERSON_NAME] [PERSON_NAME]’ interdisciplinary Intuitive …" at bounding box center [381, 241] width 311 height 72
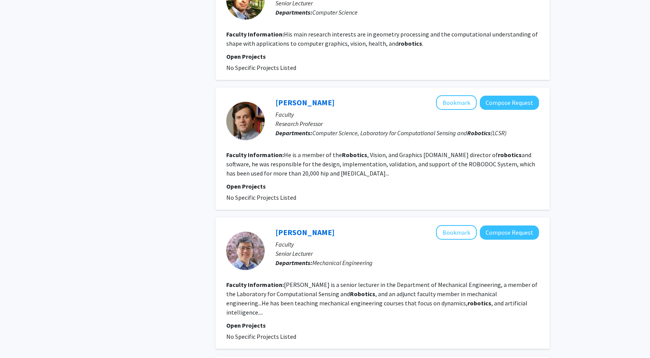
scroll to position [532, 0]
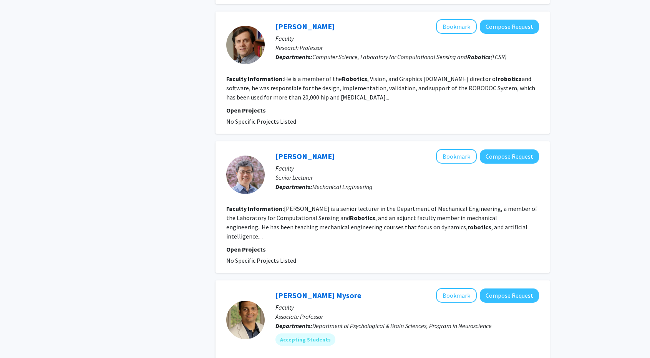
click at [350, 217] on b "Robotics" at bounding box center [362, 218] width 25 height 8
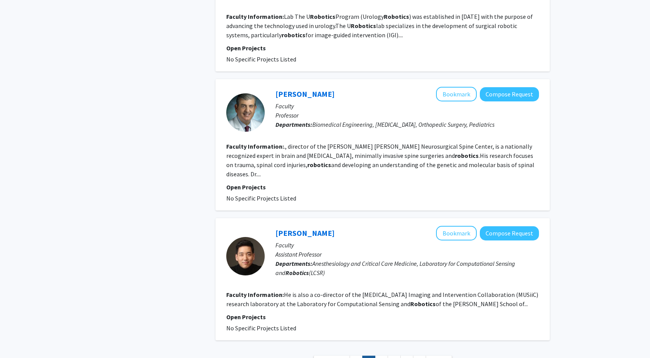
scroll to position [1162, 0]
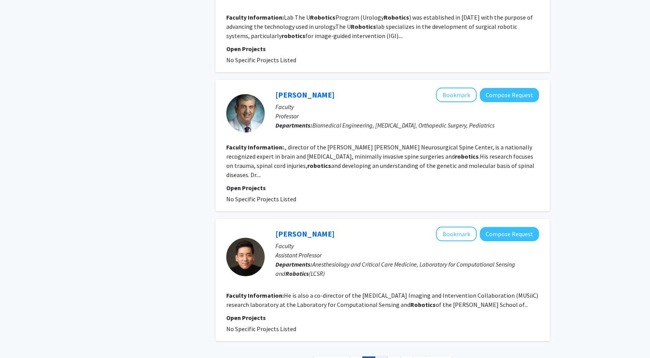
click at [384, 356] on link "3" at bounding box center [381, 362] width 13 height 13
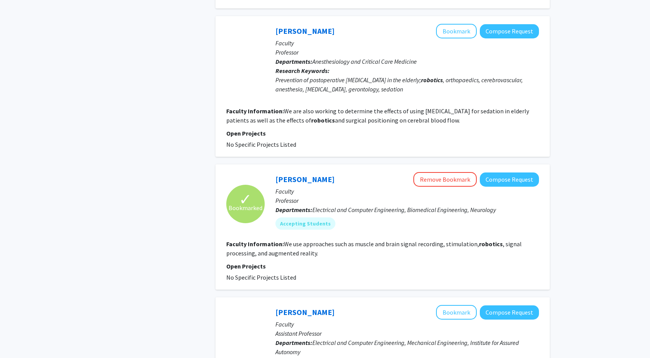
scroll to position [876, 0]
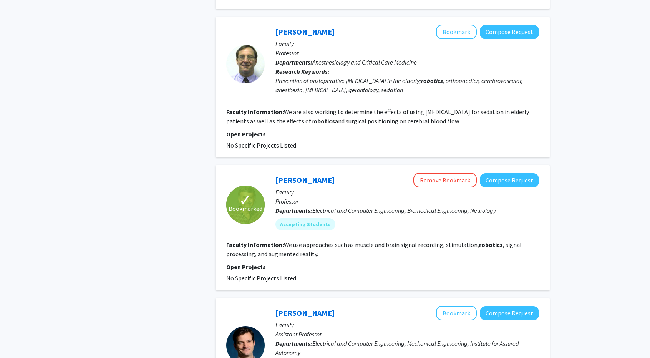
click at [400, 240] on section "Faculty Information: We use approaches such as muscle and brain signal recordin…" at bounding box center [382, 249] width 313 height 18
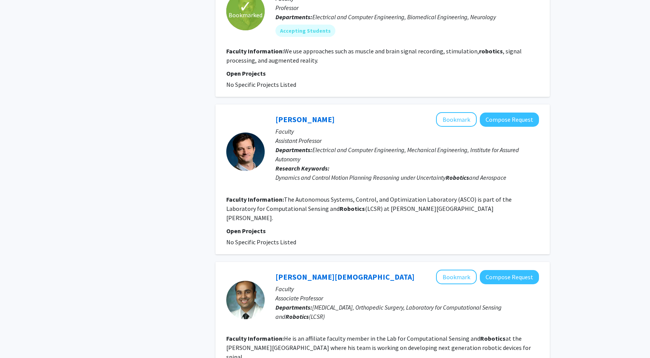
scroll to position [1069, 0]
click at [429, 112] on div "[PERSON_NAME] Bookmark Compose Request" at bounding box center [406, 119] width 263 height 15
